Goal: Task Accomplishment & Management: Manage account settings

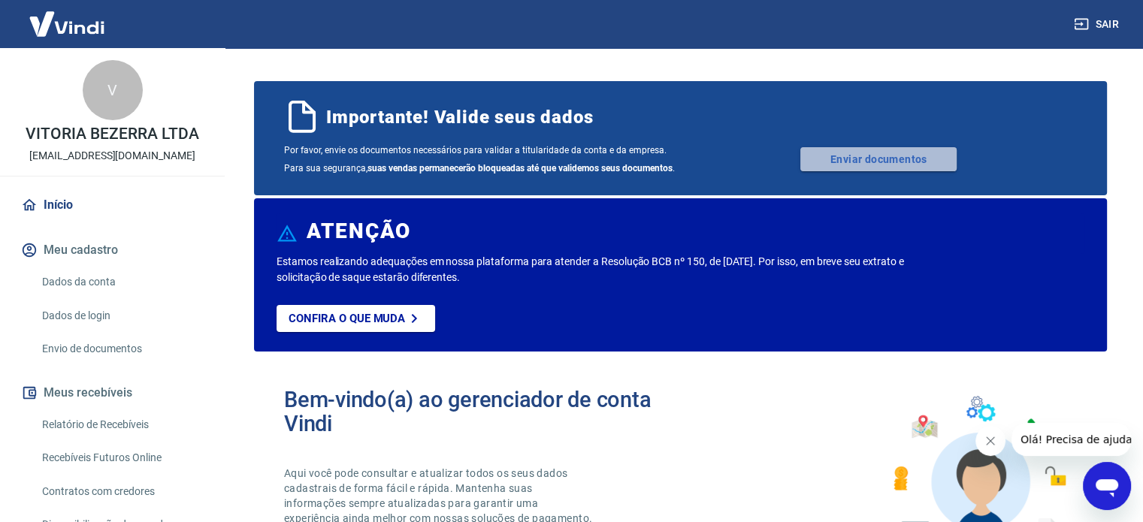
click at [871, 160] on link "Enviar documentos" at bounding box center [878, 159] width 156 height 24
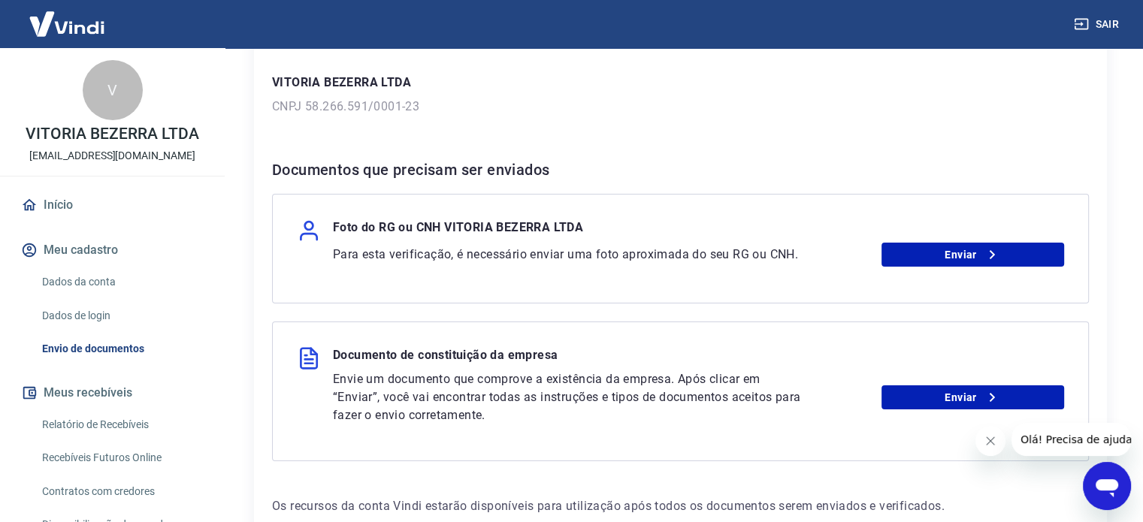
scroll to position [225, 0]
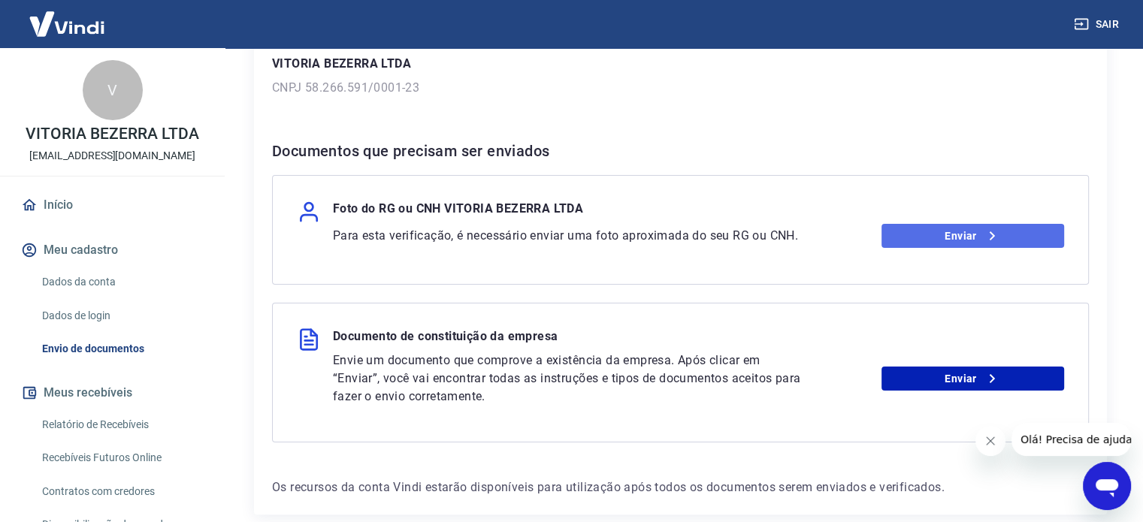
click at [907, 234] on link "Enviar" at bounding box center [972, 236] width 183 height 24
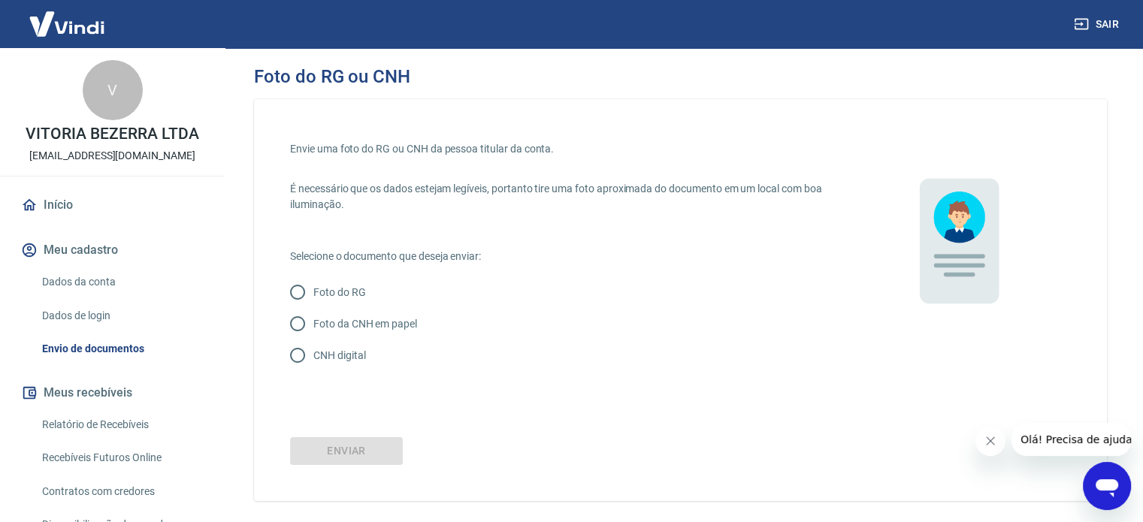
click at [349, 290] on p "Foto do RG" at bounding box center [339, 293] width 53 height 16
click at [313, 290] on input "Foto do RG" at bounding box center [298, 292] width 32 height 32
radio input "true"
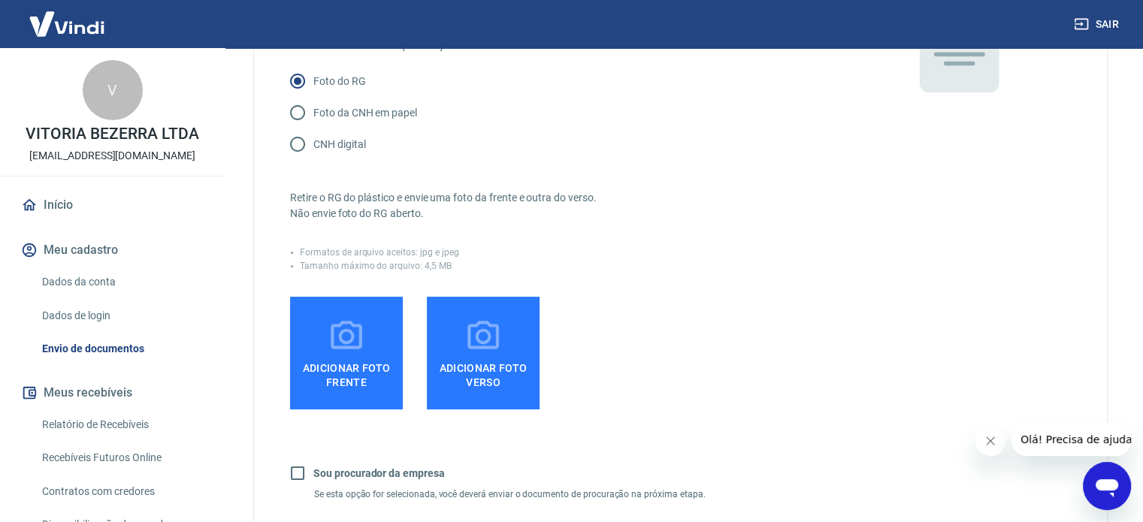
scroll to position [225, 0]
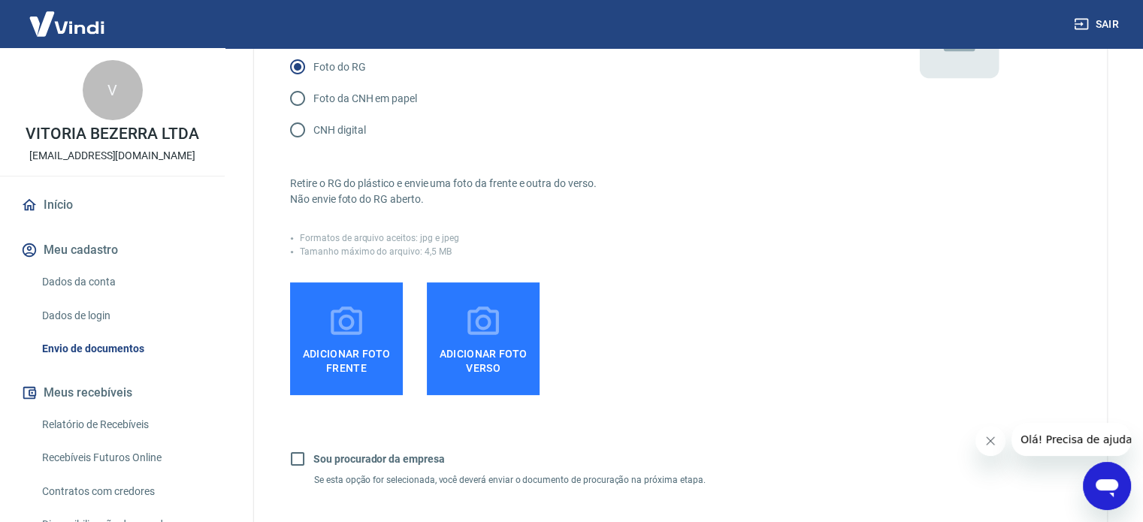
click at [349, 337] on icon at bounding box center [347, 323] width 38 height 38
click at [0, 0] on input "Adicionar foto frente" at bounding box center [0, 0] width 0 height 0
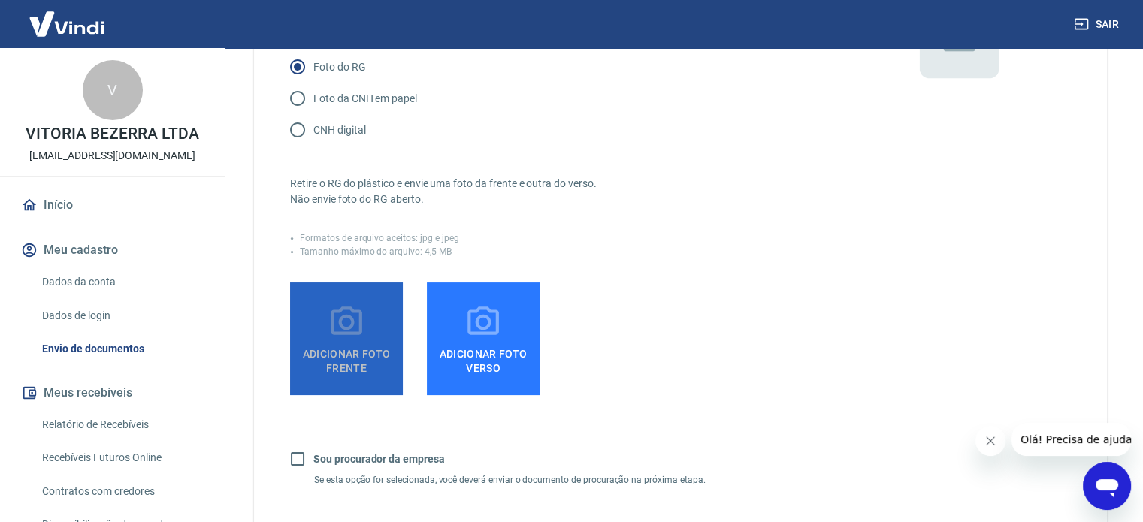
click at [368, 317] on label "Adicionar foto frente" at bounding box center [346, 338] width 113 height 113
click at [0, 0] on input "Adicionar foto frente" at bounding box center [0, 0] width 0 height 0
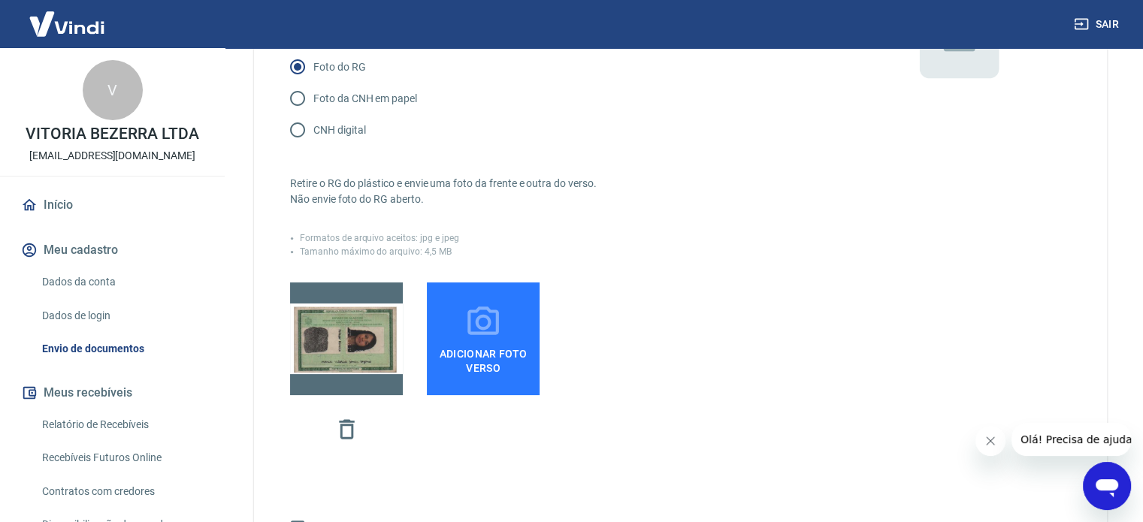
click at [478, 316] on icon at bounding box center [483, 321] width 32 height 29
click at [0, 0] on input "Adicionar foto verso" at bounding box center [0, 0] width 0 height 0
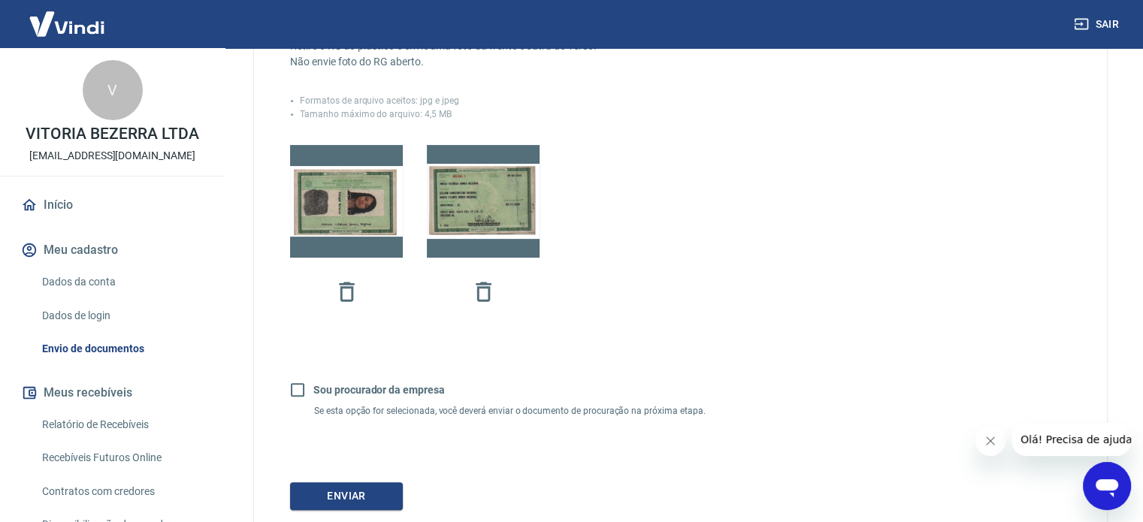
scroll to position [451, 0]
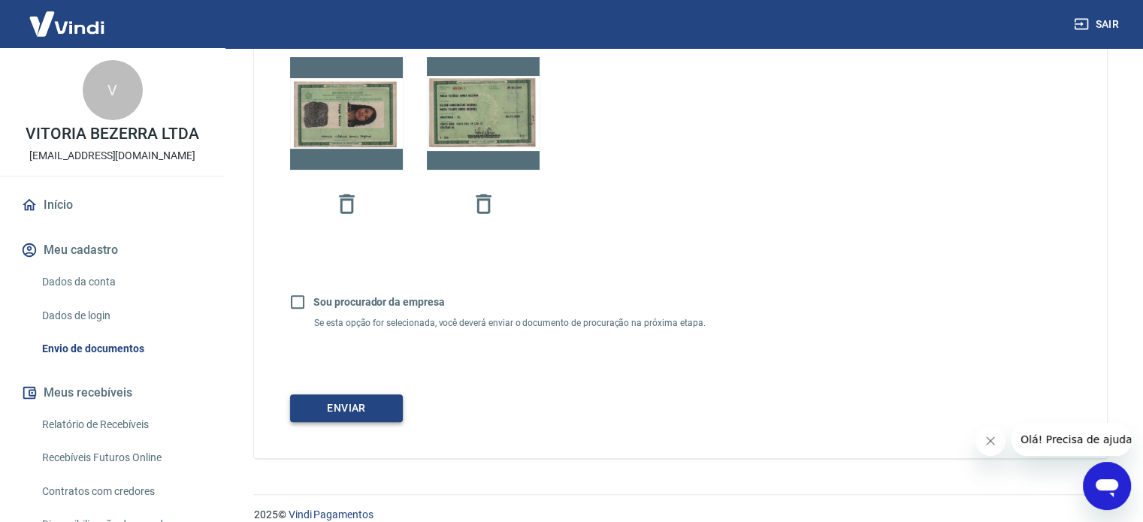
click at [351, 402] on button "Enviar" at bounding box center [346, 408] width 113 height 28
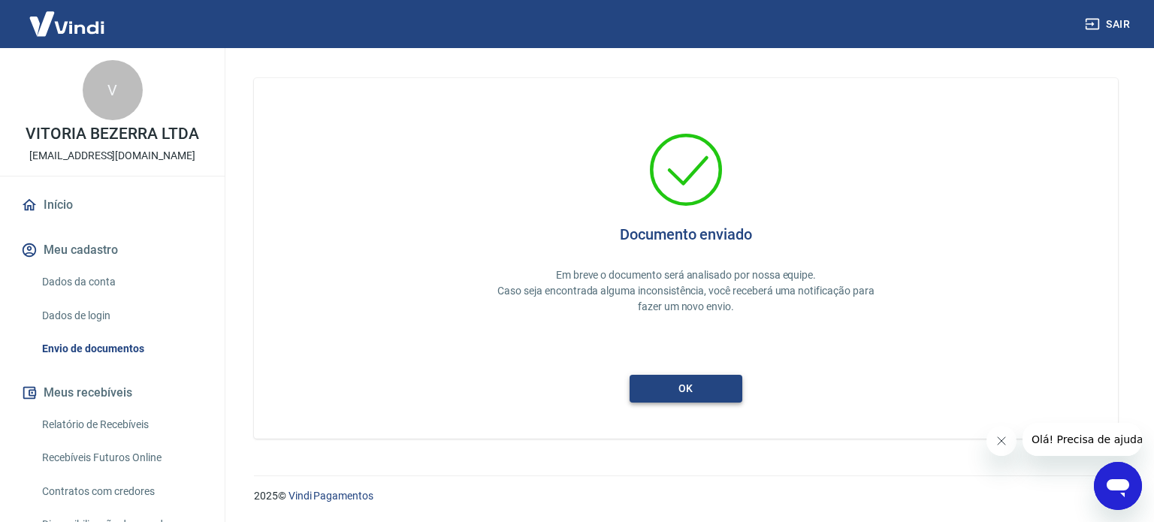
click at [727, 391] on button "ok" at bounding box center [686, 389] width 113 height 28
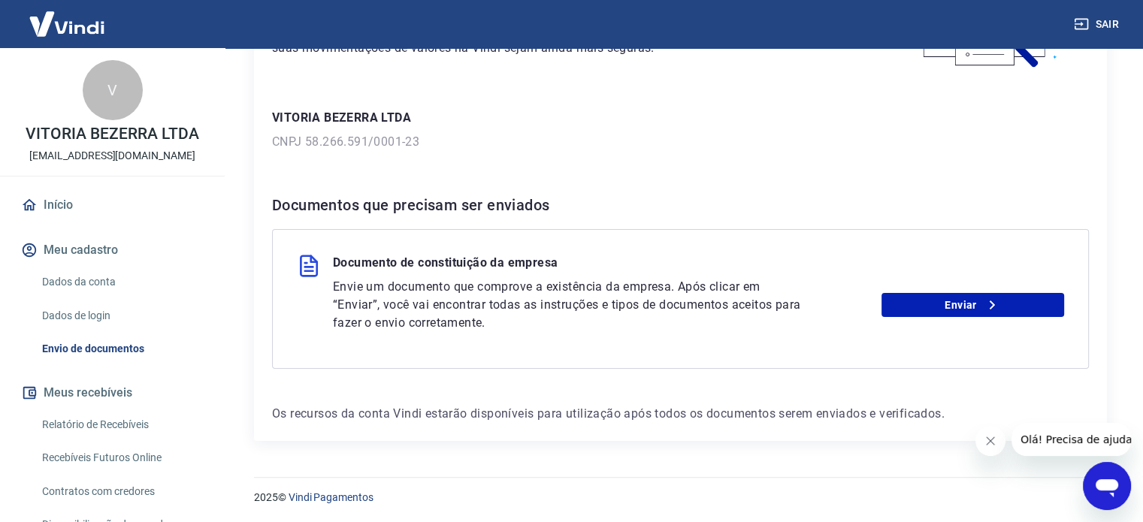
scroll to position [172, 0]
click at [907, 301] on link "Enviar" at bounding box center [972, 304] width 183 height 24
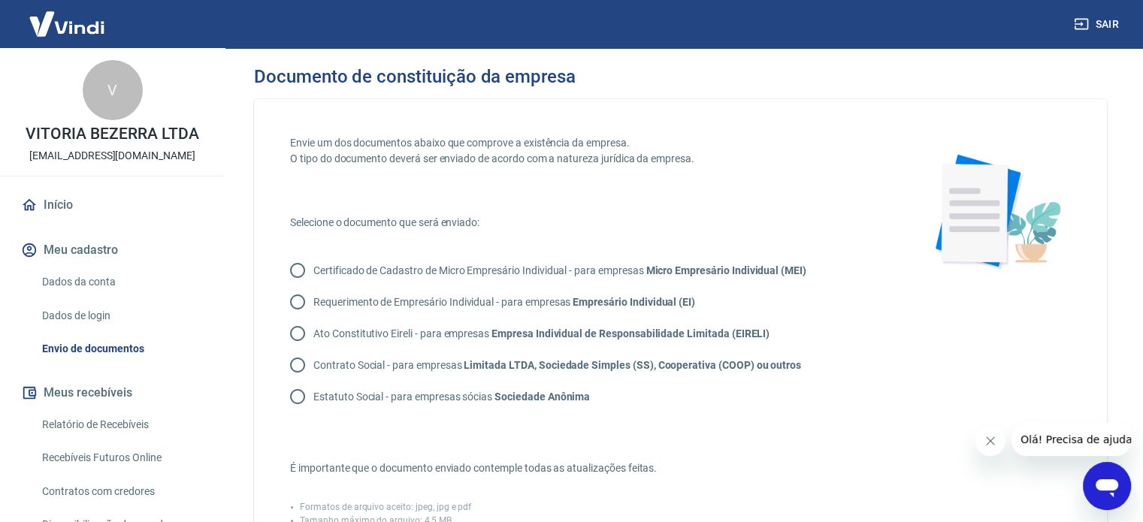
click at [297, 362] on input "Contrato Social - para empresas Limitada LTDA, Sociedade Simples (SS), Cooperat…" at bounding box center [298, 365] width 32 height 32
radio input "true"
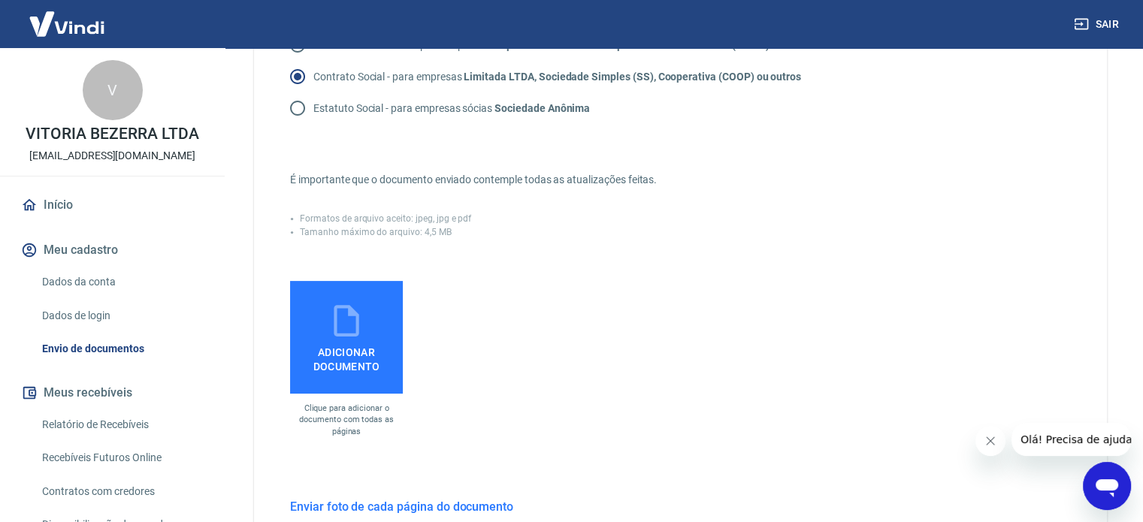
scroll to position [301, 0]
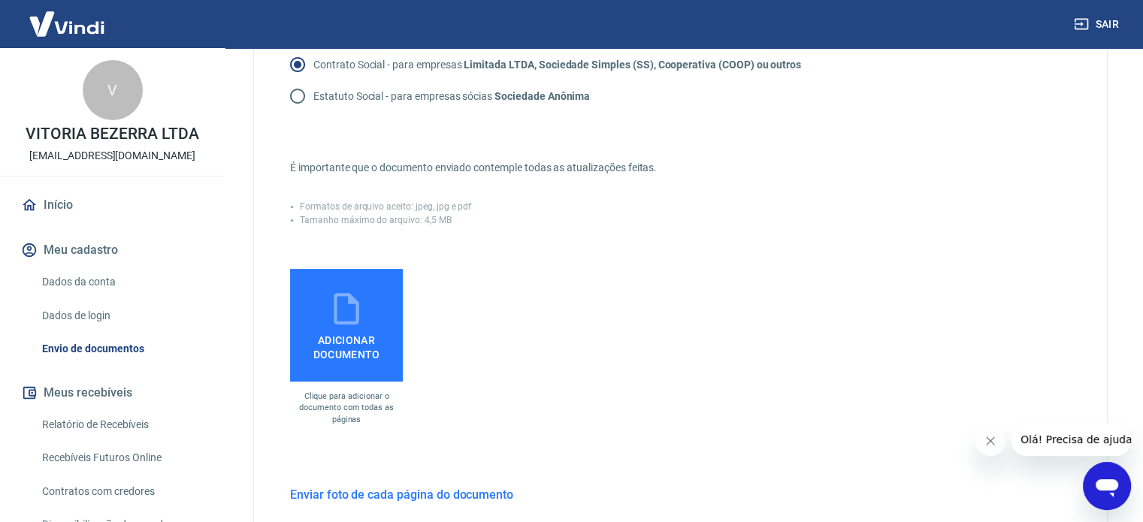
click at [359, 328] on span "Adicionar documento" at bounding box center [346, 345] width 101 height 34
click at [0, 0] on input "Adicionar documento" at bounding box center [0, 0] width 0 height 0
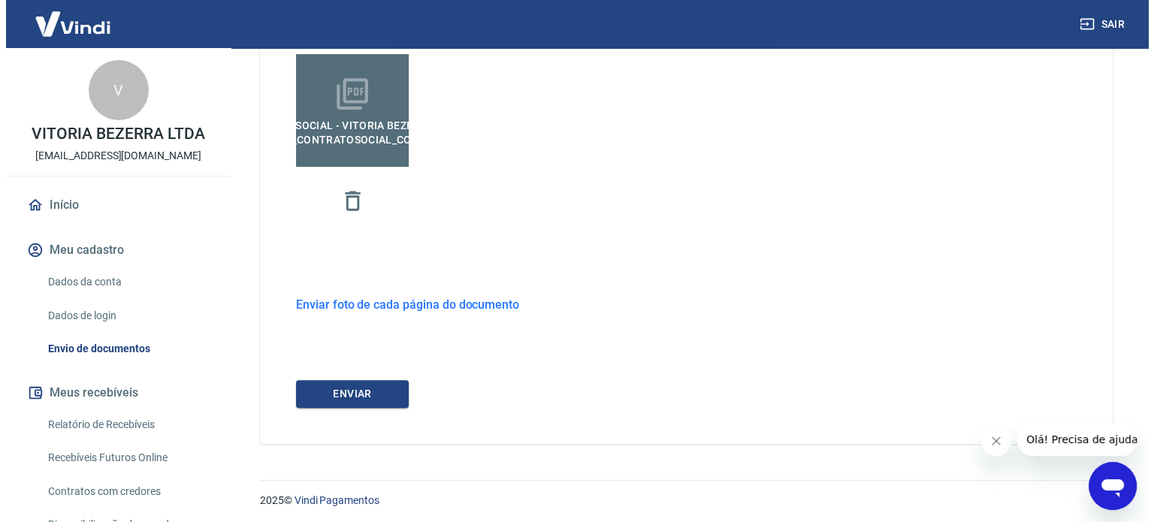
scroll to position [519, 0]
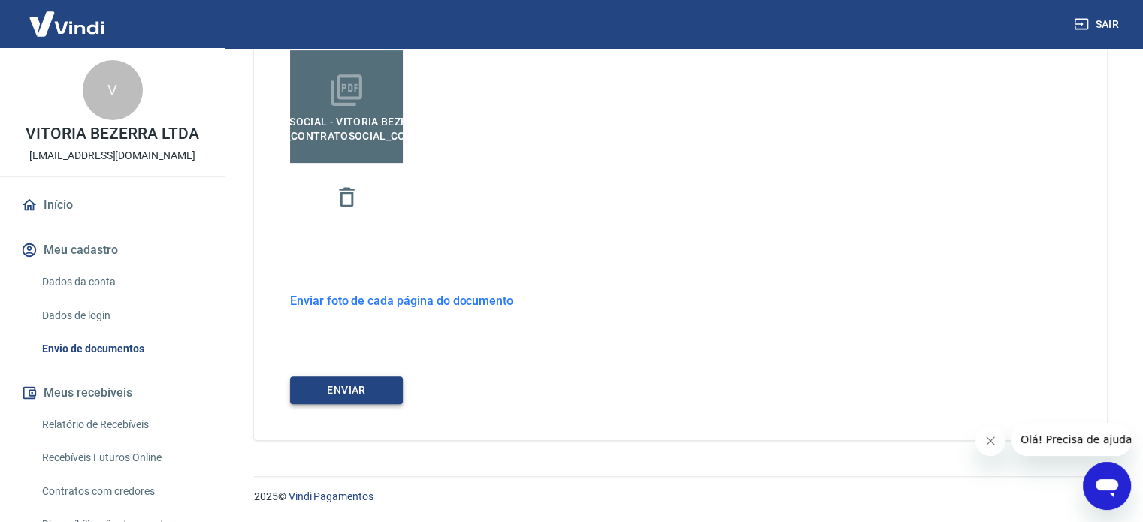
click at [359, 384] on button "ENVIAR" at bounding box center [346, 390] width 113 height 28
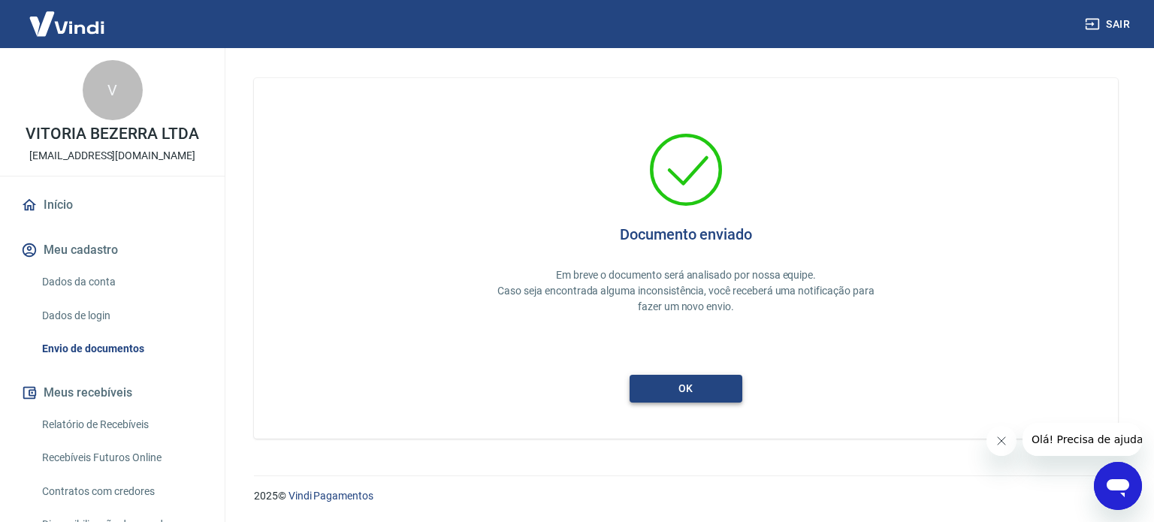
click at [672, 388] on button "ok" at bounding box center [686, 389] width 113 height 28
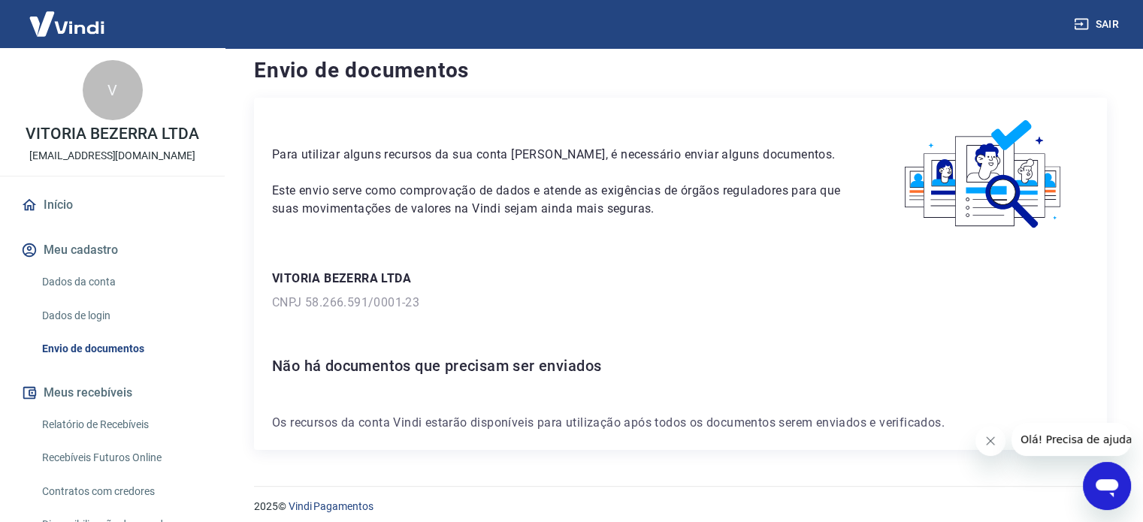
scroll to position [21, 0]
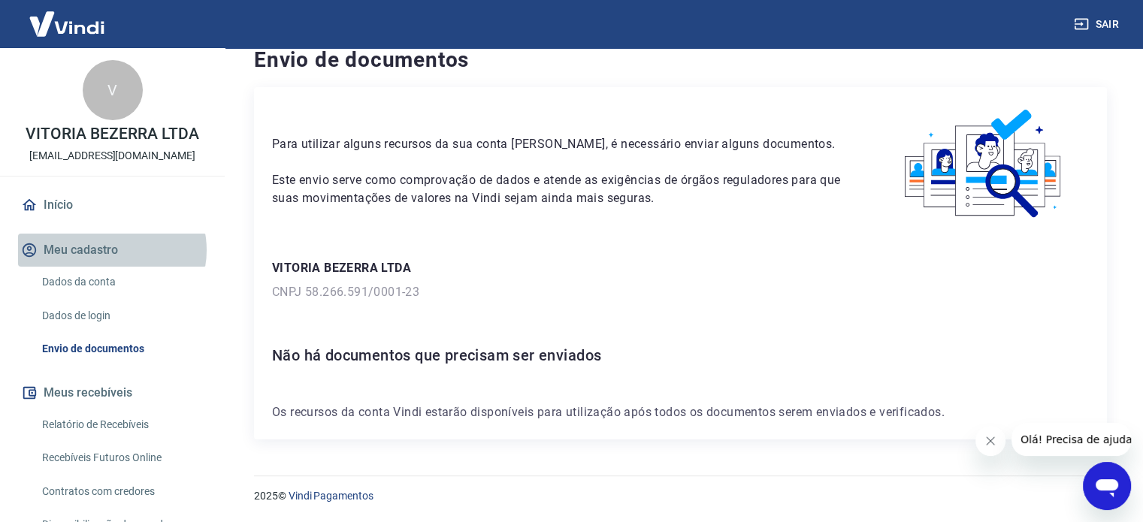
click at [111, 250] on button "Meu cadastro" at bounding box center [112, 250] width 189 height 33
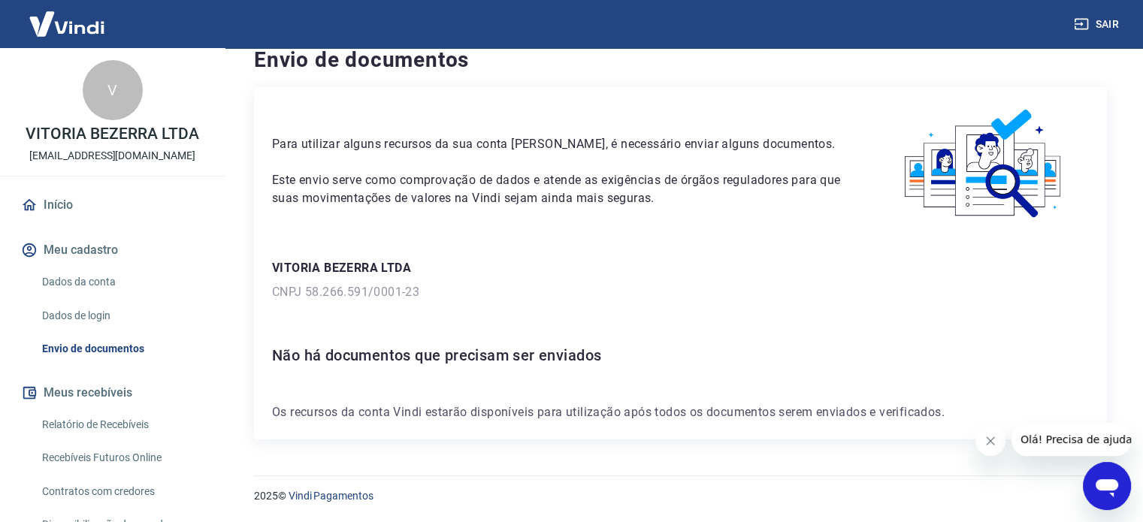
click at [87, 282] on link "Dados da conta" at bounding box center [121, 282] width 171 height 31
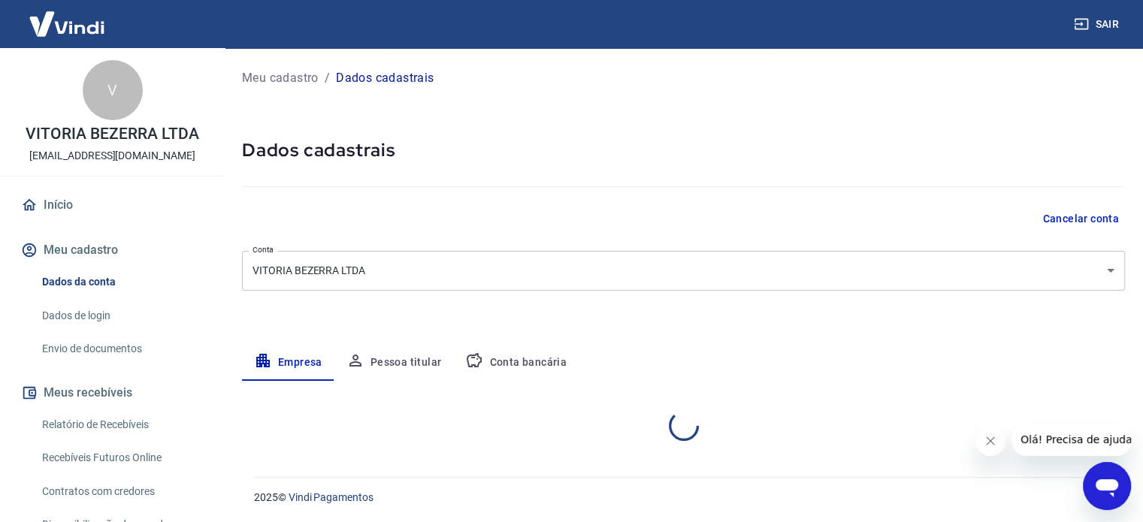
select select "AL"
select select "business"
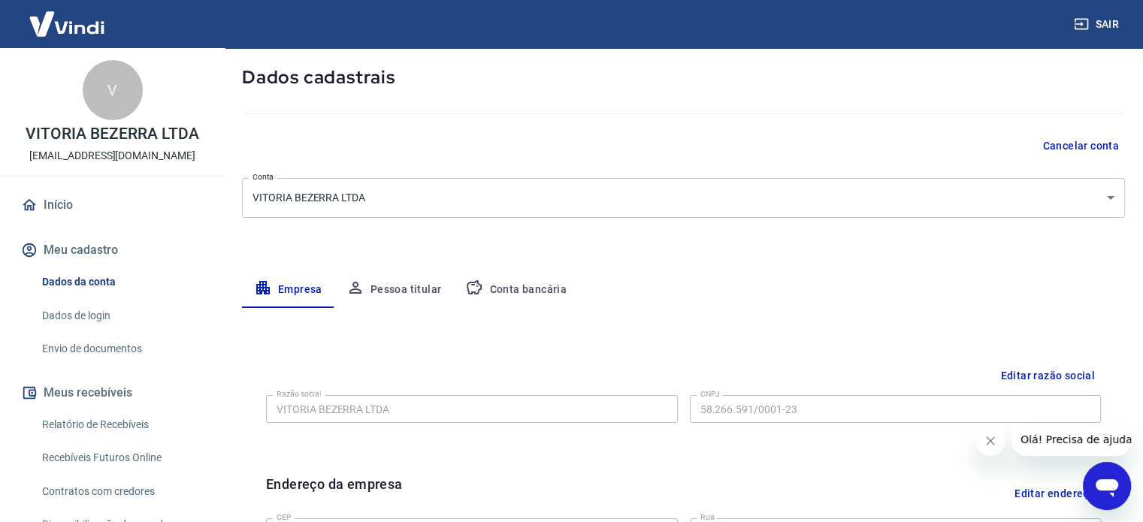
scroll to position [75, 0]
click at [388, 283] on button "Pessoa titular" at bounding box center [393, 288] width 119 height 36
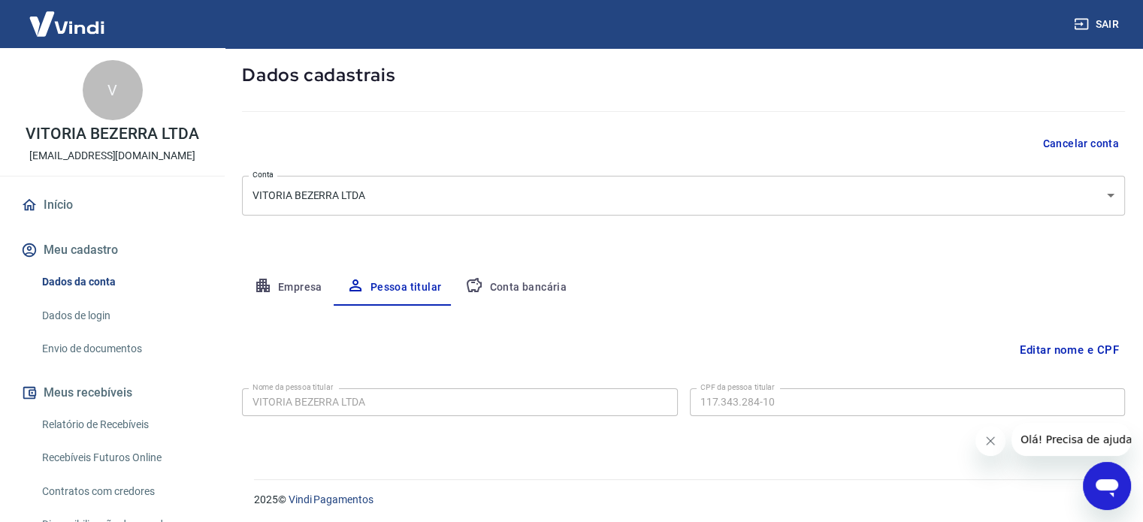
scroll to position [78, 0]
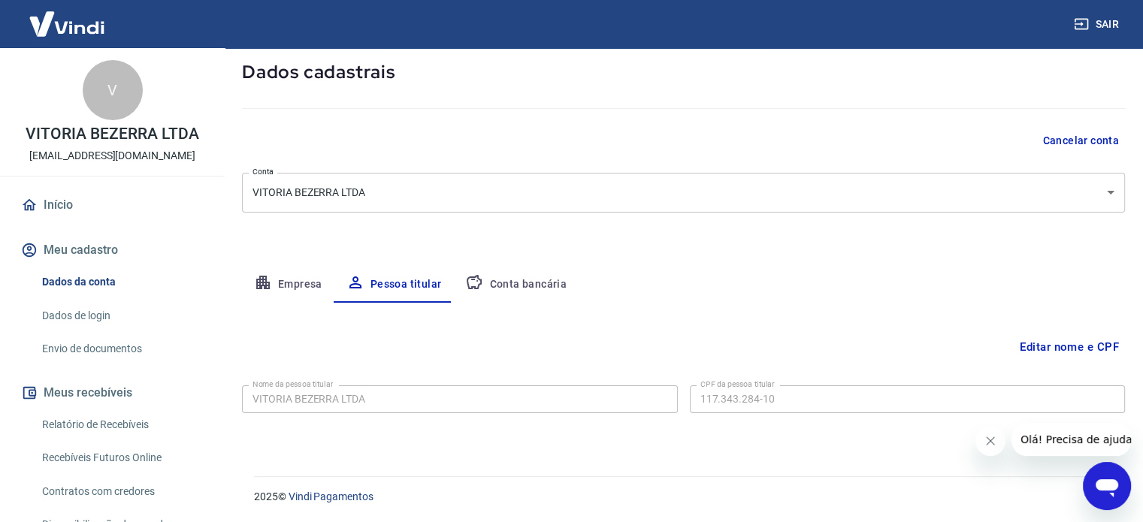
click at [484, 280] on button "Conta bancária" at bounding box center [515, 285] width 125 height 36
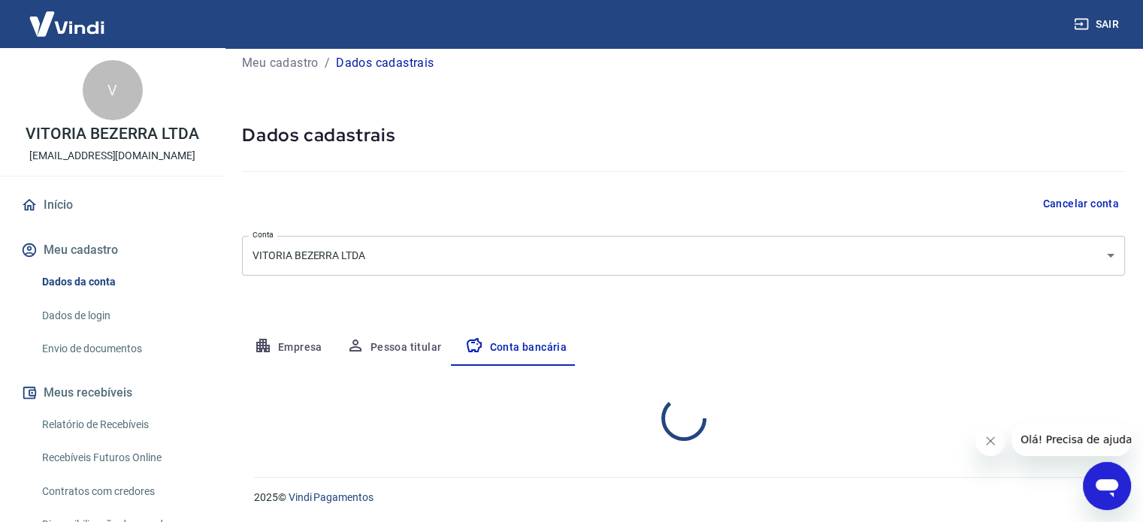
select select "1"
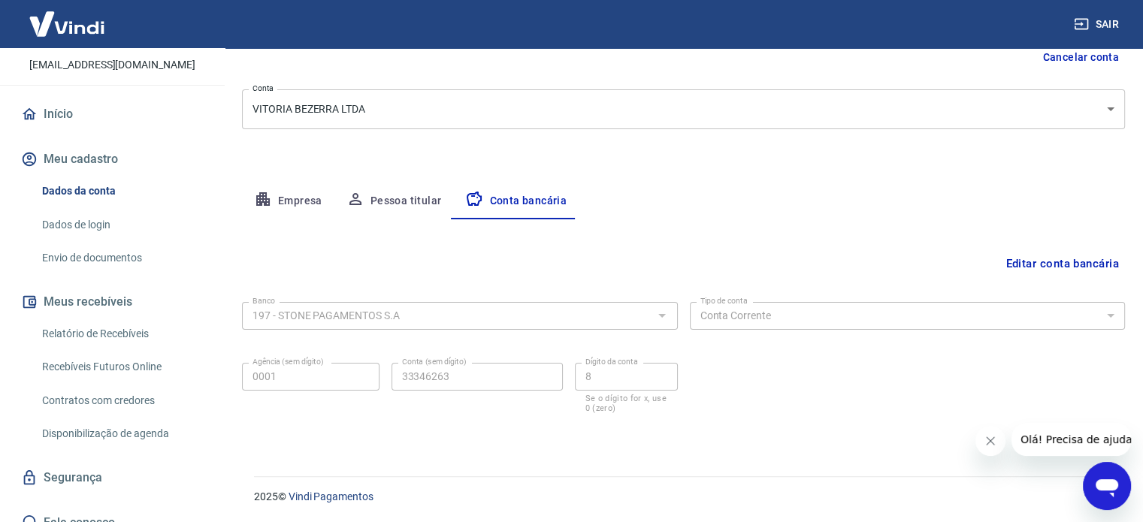
scroll to position [107, 0]
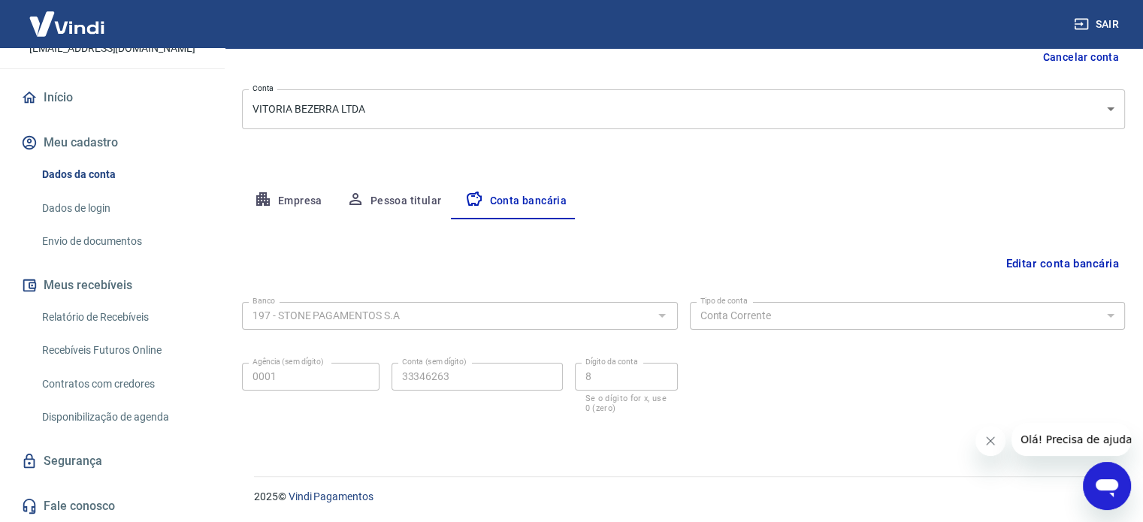
click at [111, 310] on link "Relatório de Recebíveis" at bounding box center [121, 317] width 171 height 31
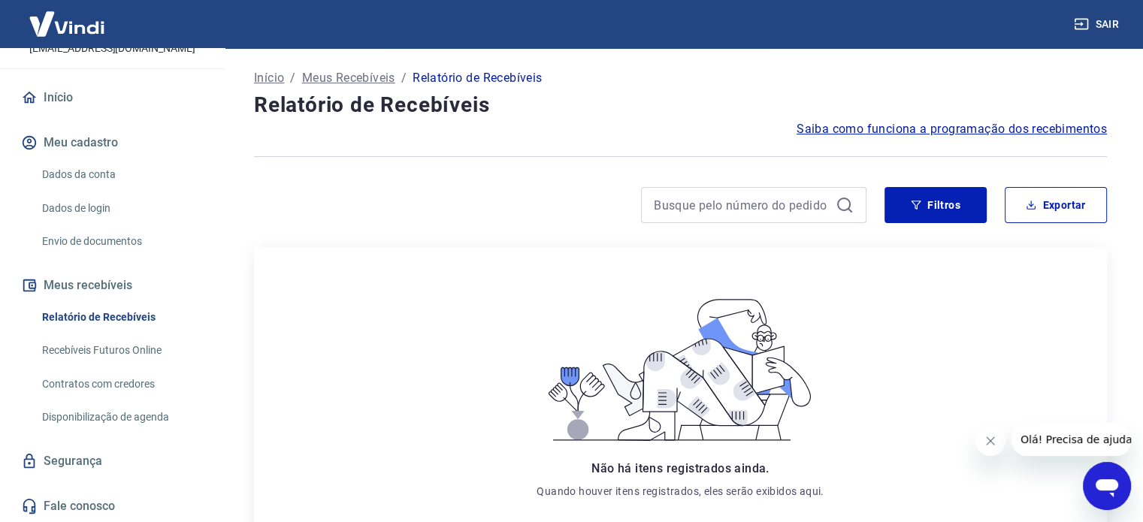
click at [114, 349] on link "Recebíveis Futuros Online" at bounding box center [121, 350] width 171 height 31
click at [46, 101] on link "Início" at bounding box center [112, 97] width 189 height 33
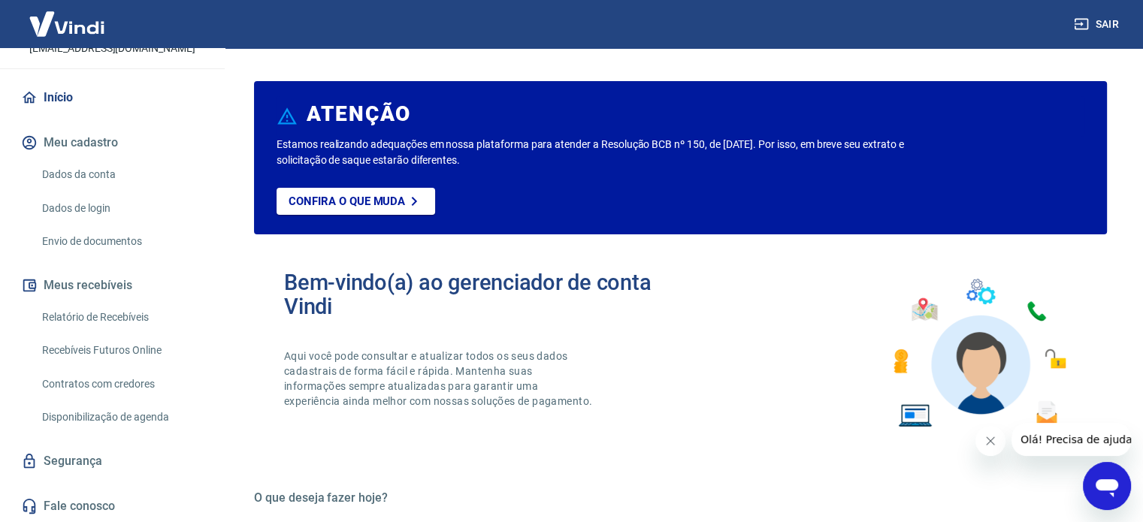
click at [108, 177] on link "Dados da conta" at bounding box center [121, 174] width 171 height 31
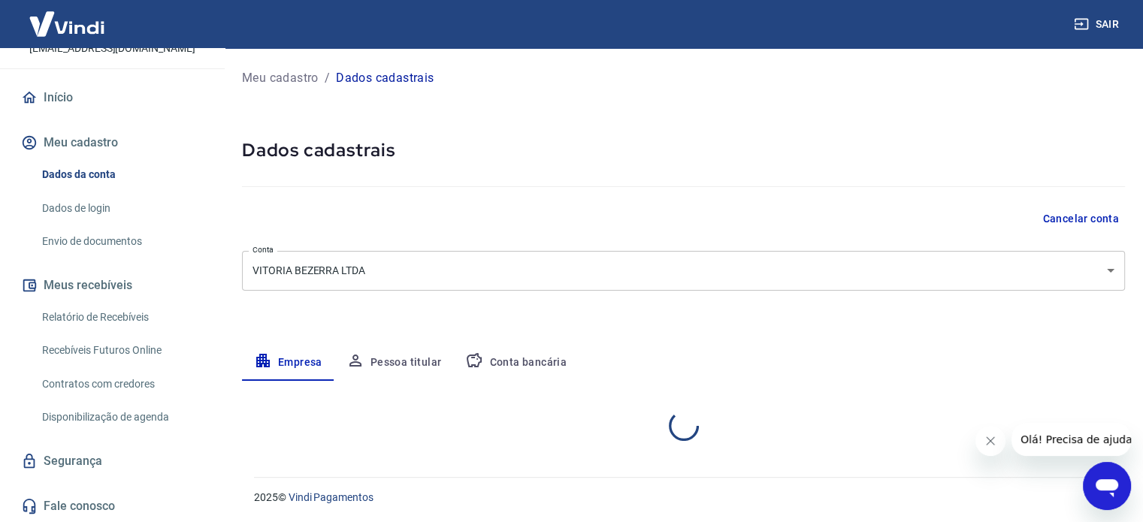
select select "AL"
select select "business"
click at [113, 226] on link "Envio de documentos" at bounding box center [121, 241] width 171 height 31
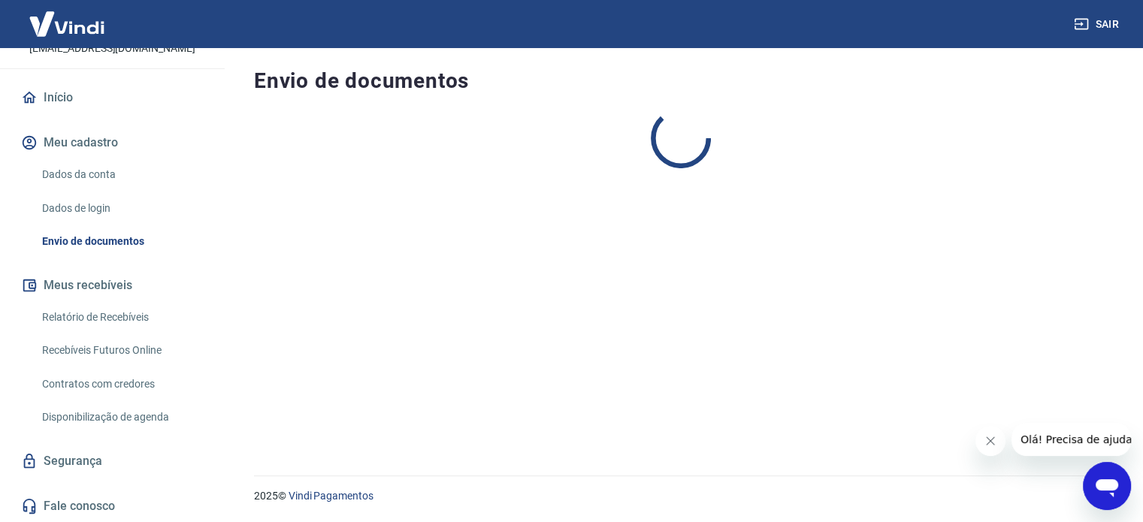
click at [111, 291] on button "Meus recebíveis" at bounding box center [112, 285] width 189 height 33
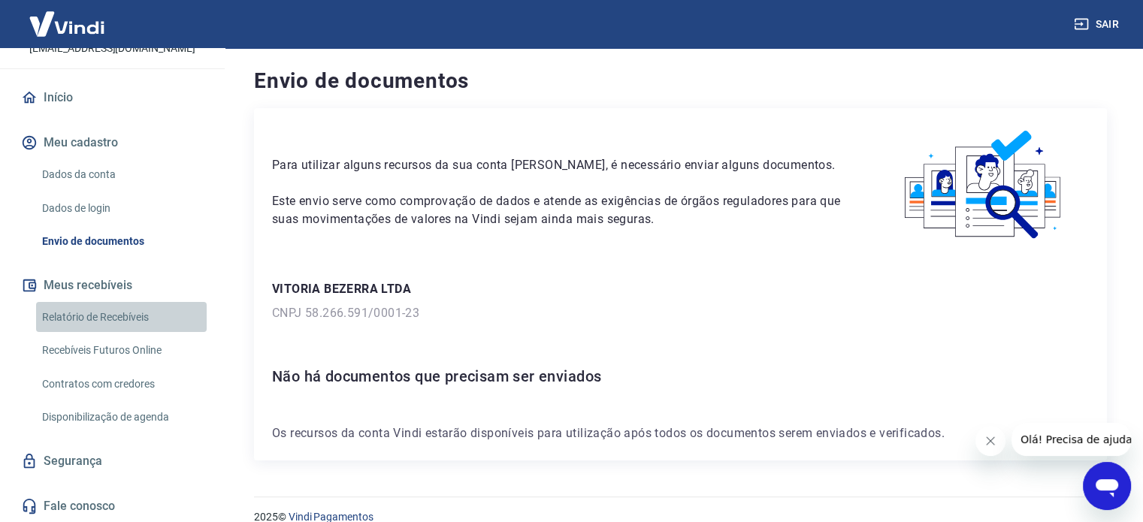
click at [129, 316] on link "Relatório de Recebíveis" at bounding box center [121, 317] width 171 height 31
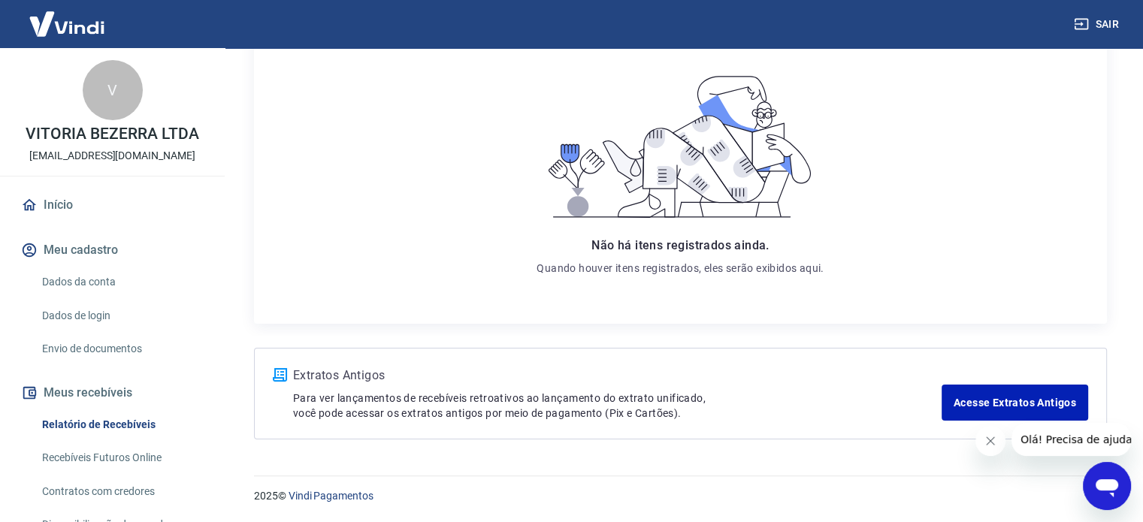
click at [86, 213] on link "Início" at bounding box center [112, 205] width 189 height 33
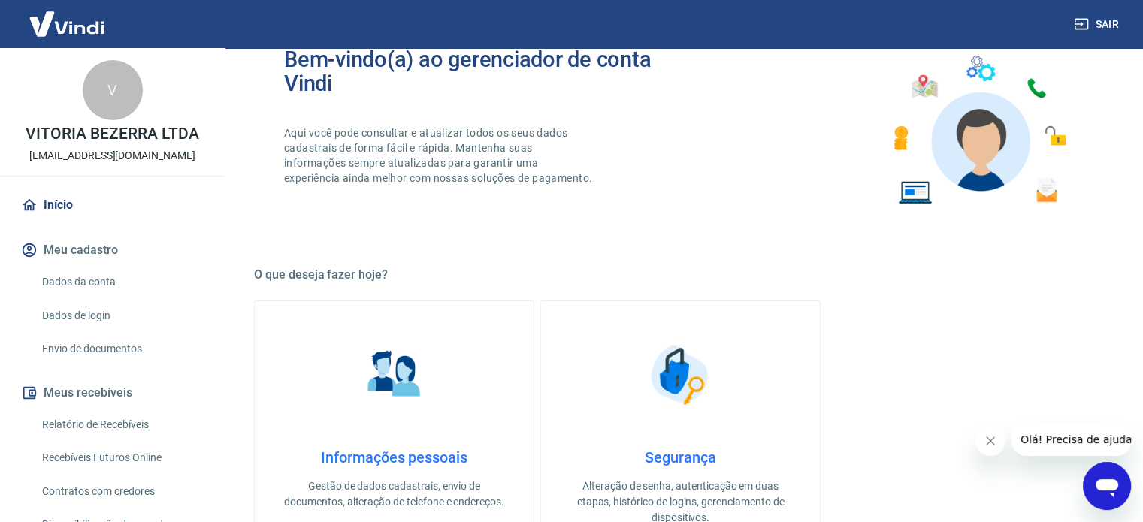
scroll to position [820, 0]
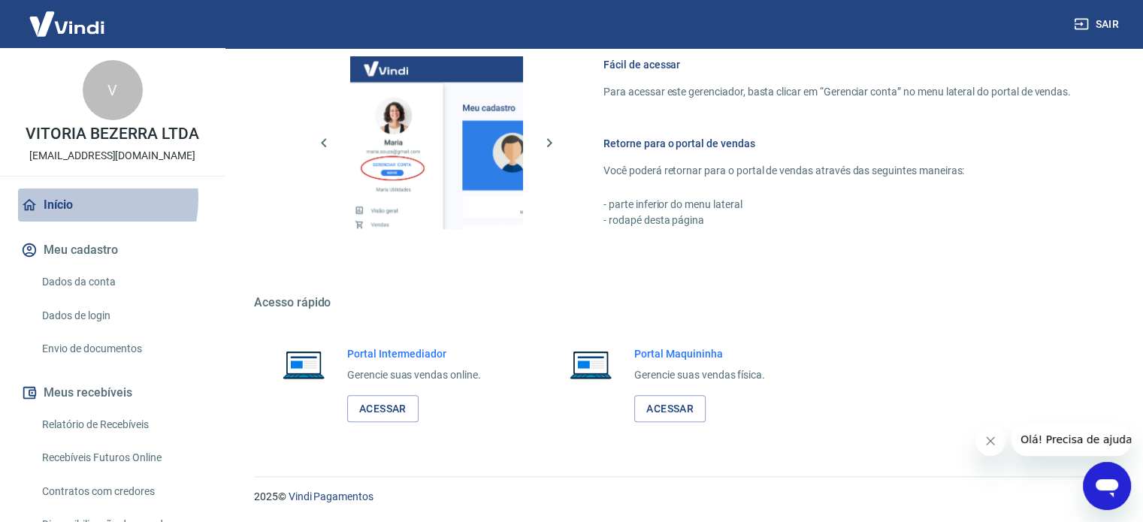
click at [77, 199] on link "Início" at bounding box center [112, 205] width 189 height 33
click at [98, 156] on p "[EMAIL_ADDRESS][DOMAIN_NAME]" at bounding box center [112, 156] width 166 height 16
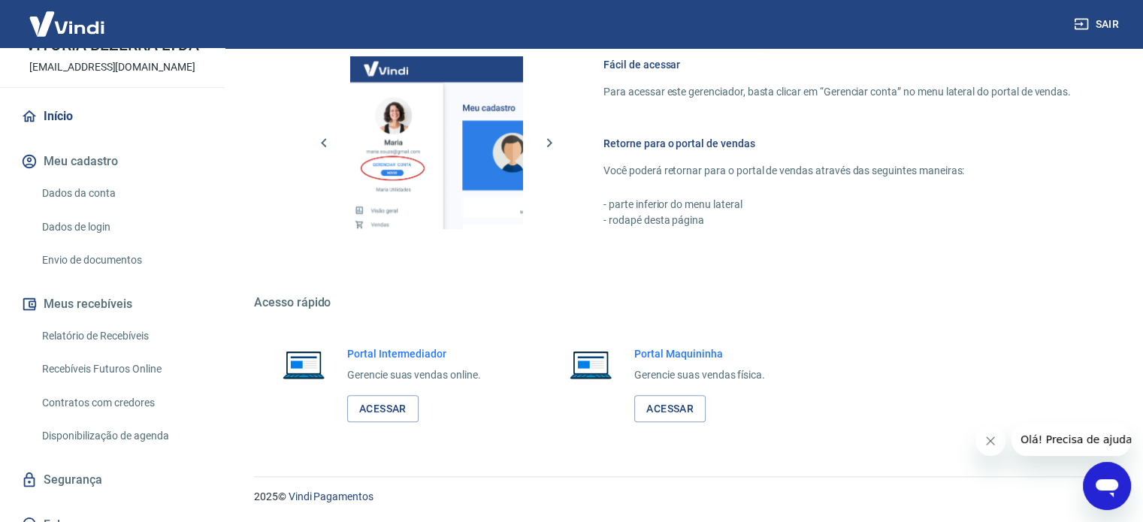
scroll to position [107, 0]
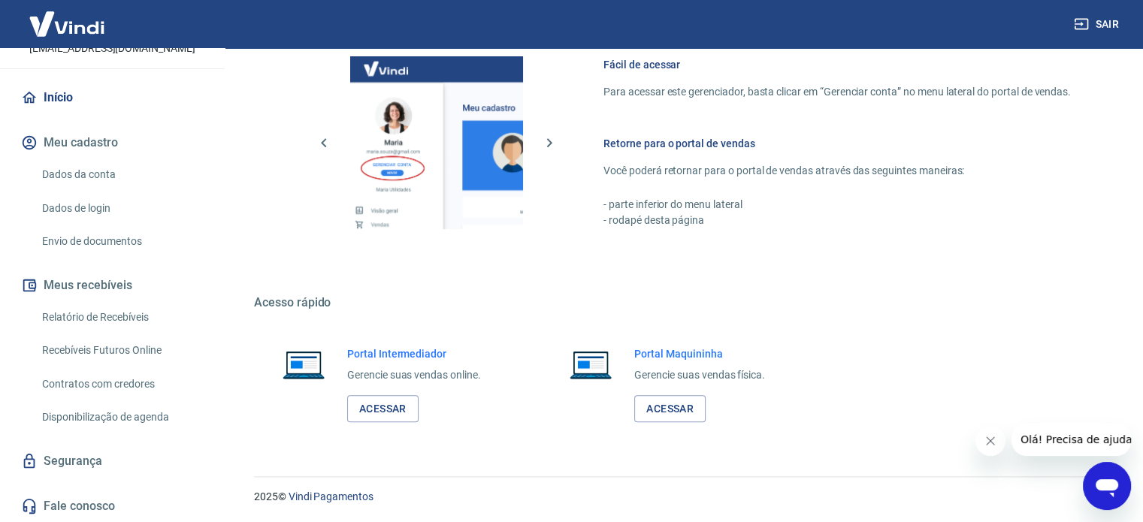
click at [115, 134] on button "Meu cadastro" at bounding box center [112, 142] width 189 height 33
click at [678, 412] on link "Acessar" at bounding box center [669, 409] width 71 height 28
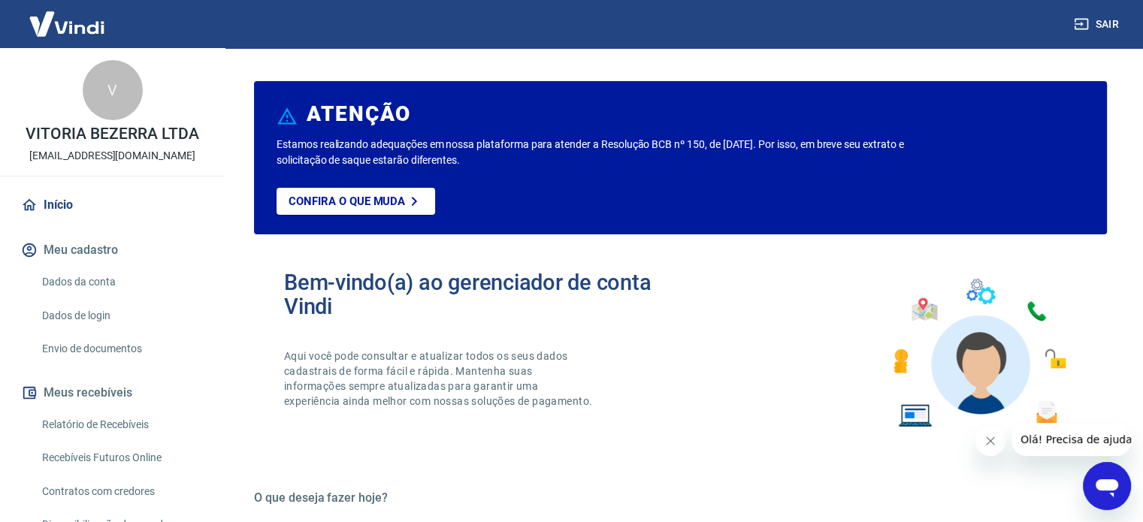
click at [110, 288] on link "Dados da conta" at bounding box center [121, 282] width 171 height 31
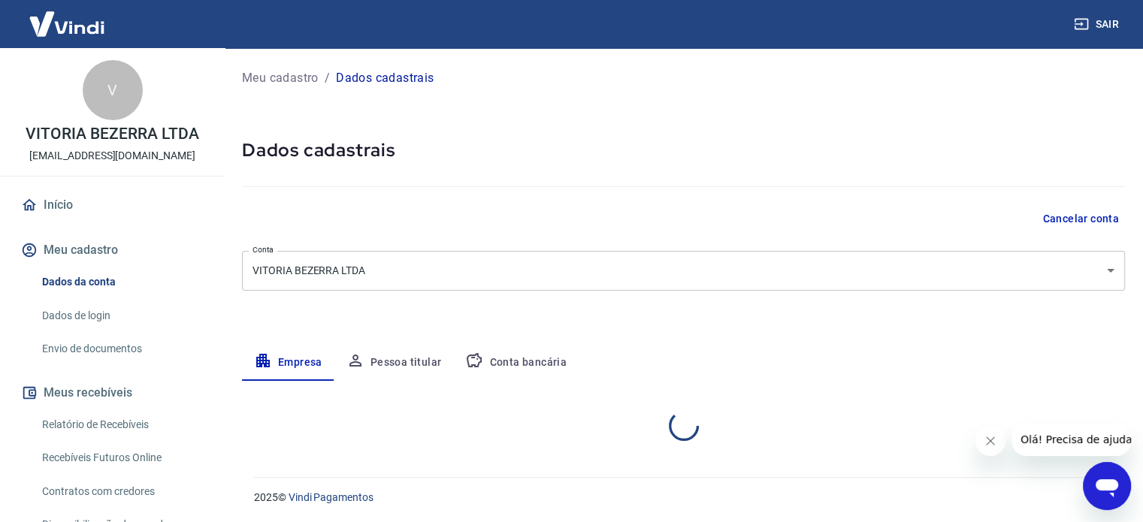
select select "AL"
select select "business"
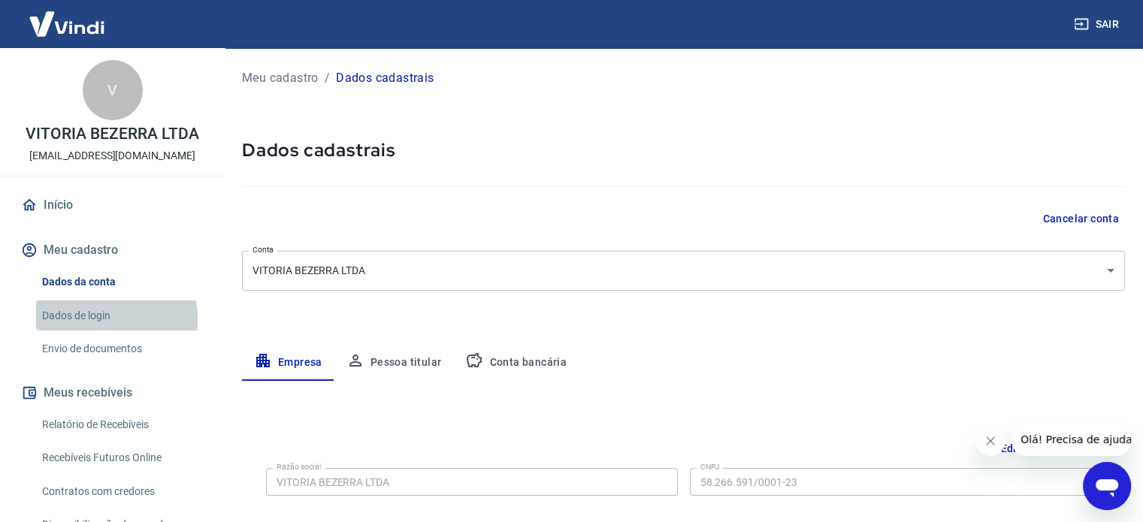
click at [95, 319] on link "Dados de login" at bounding box center [121, 316] width 171 height 31
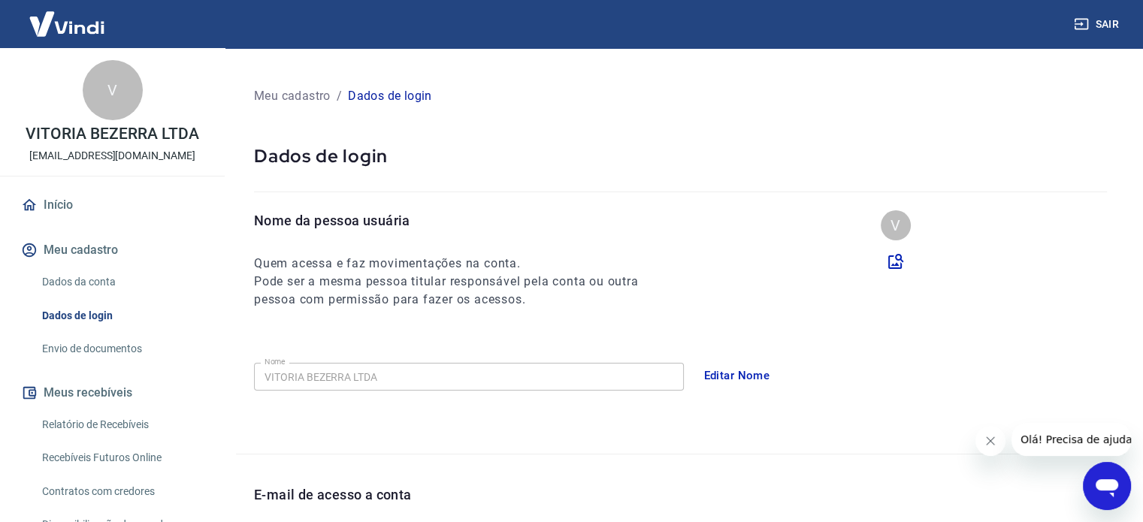
click at [94, 344] on link "Envio de documentos" at bounding box center [121, 349] width 171 height 31
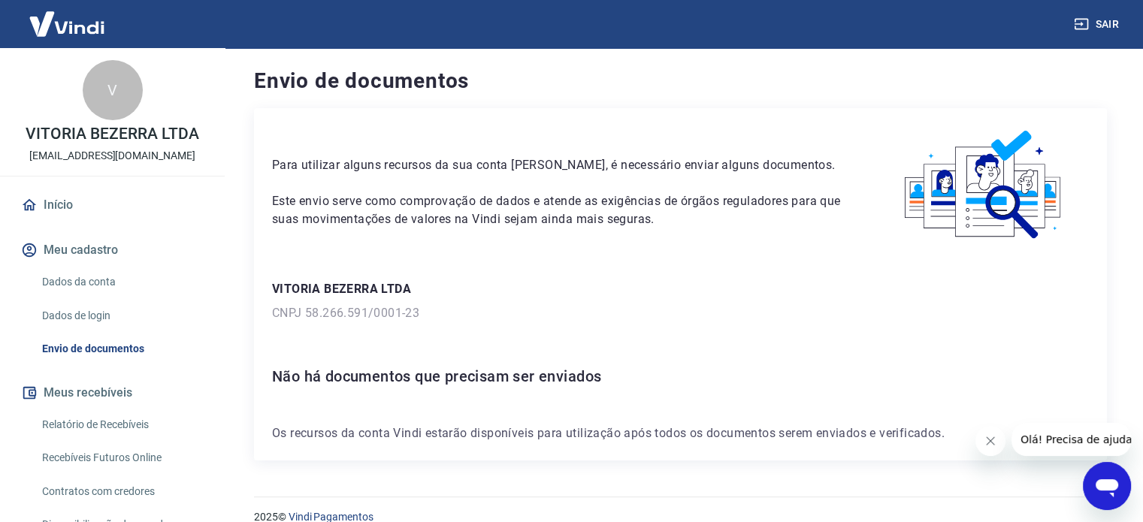
click at [72, 246] on button "Meu cadastro" at bounding box center [112, 250] width 189 height 33
click at [90, 284] on link "Dados da conta" at bounding box center [121, 282] width 171 height 31
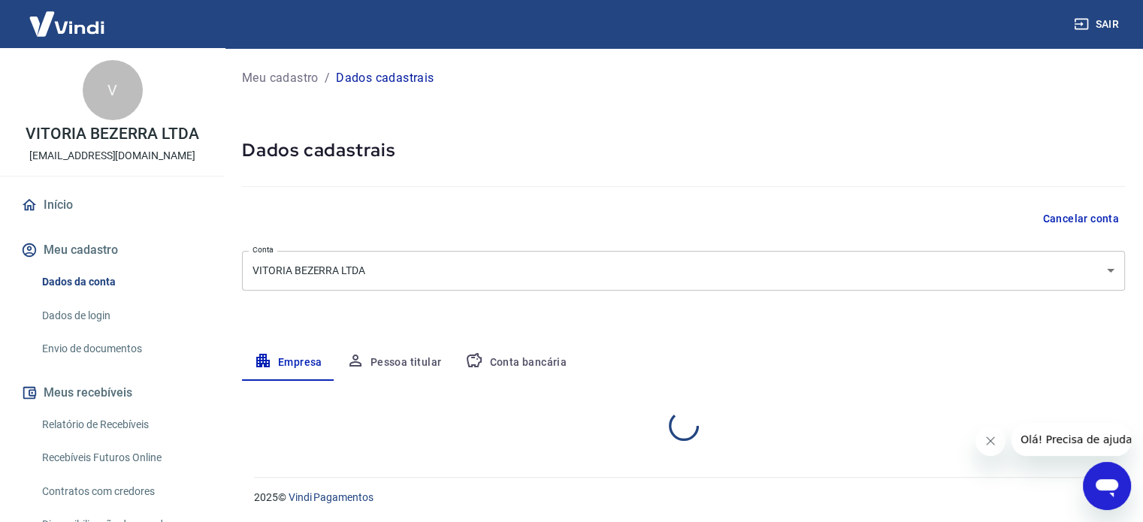
select select "AL"
select select "business"
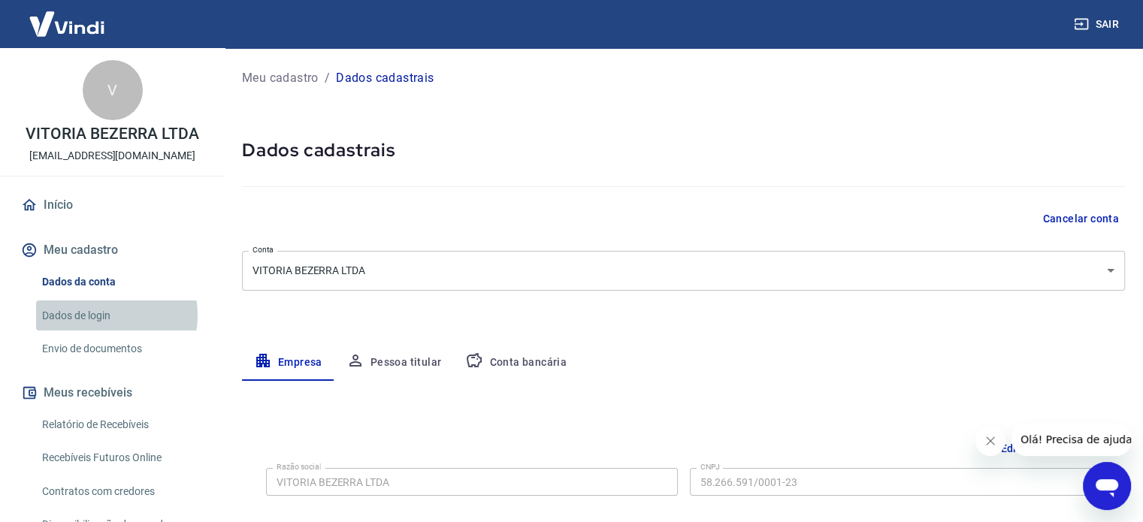
click at [99, 315] on link "Dados de login" at bounding box center [121, 316] width 171 height 31
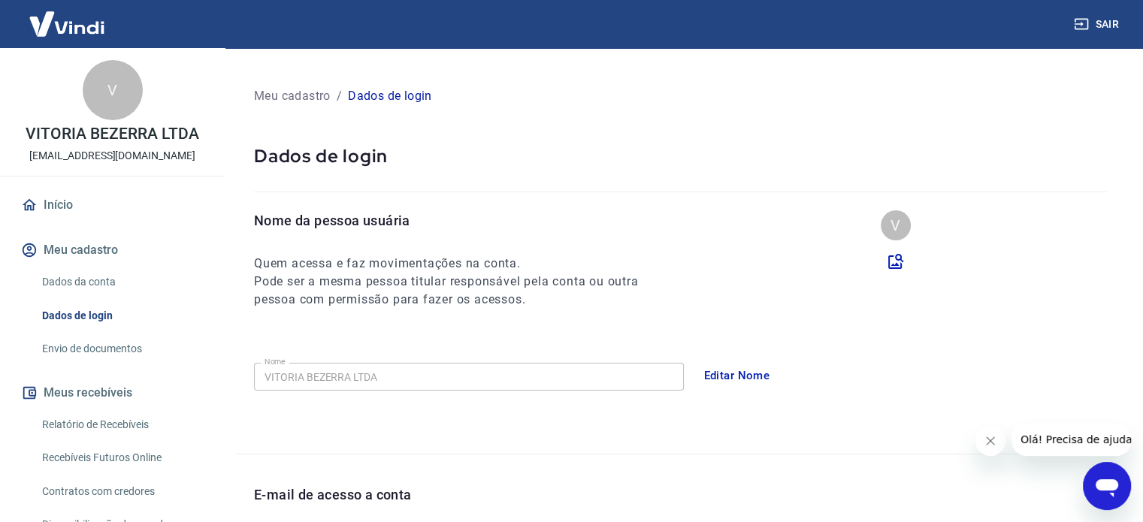
click at [107, 343] on link "Envio de documentos" at bounding box center [121, 349] width 171 height 31
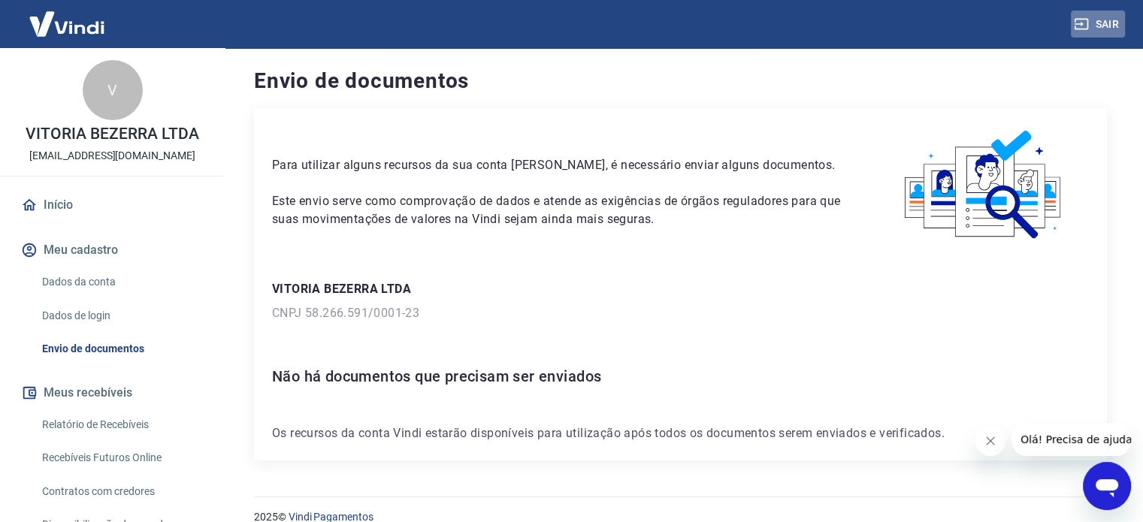
click at [1113, 26] on button "Sair" at bounding box center [1098, 25] width 54 height 28
